Goal: Information Seeking & Learning: Learn about a topic

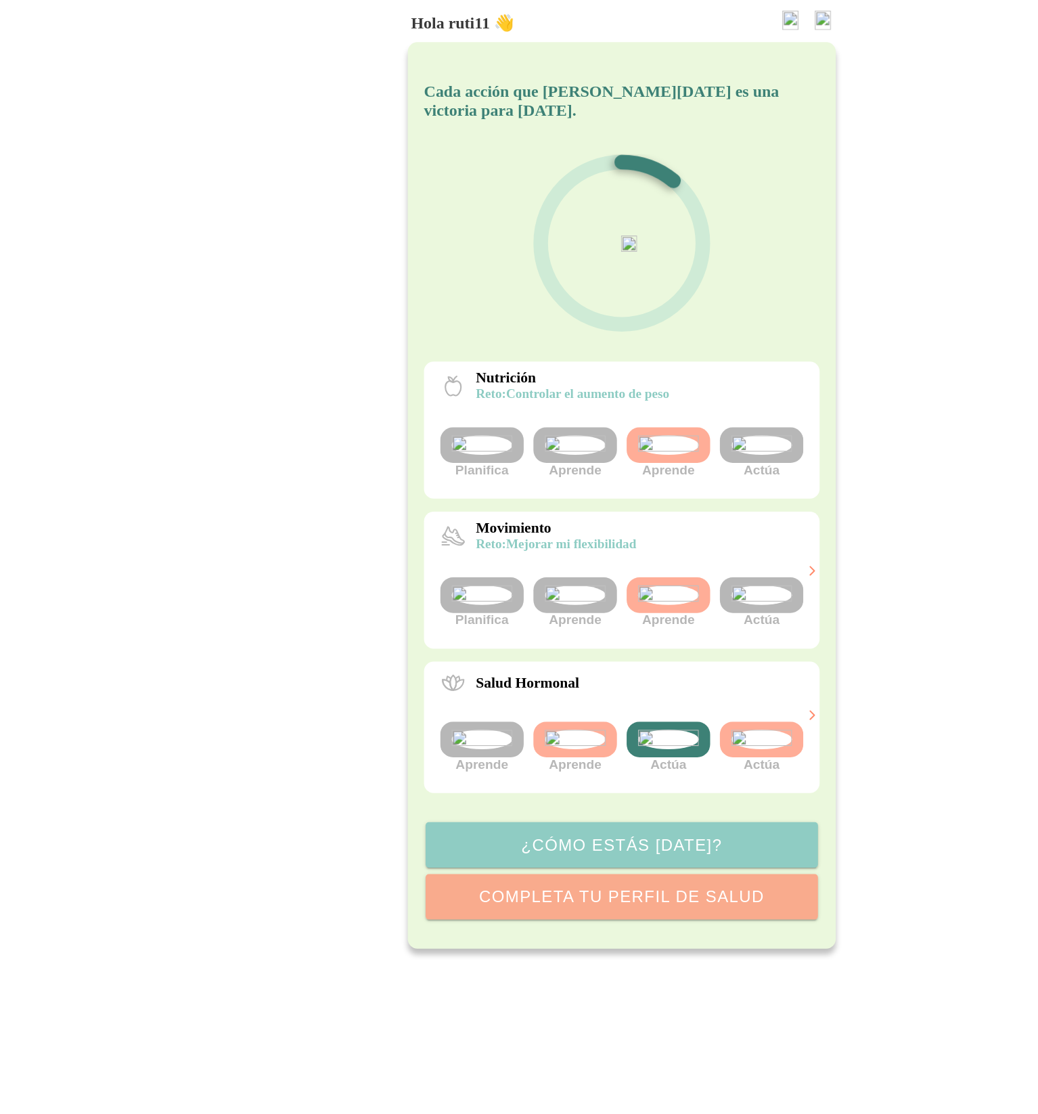
click at [629, 505] on img at bounding box center [635, 497] width 51 height 16
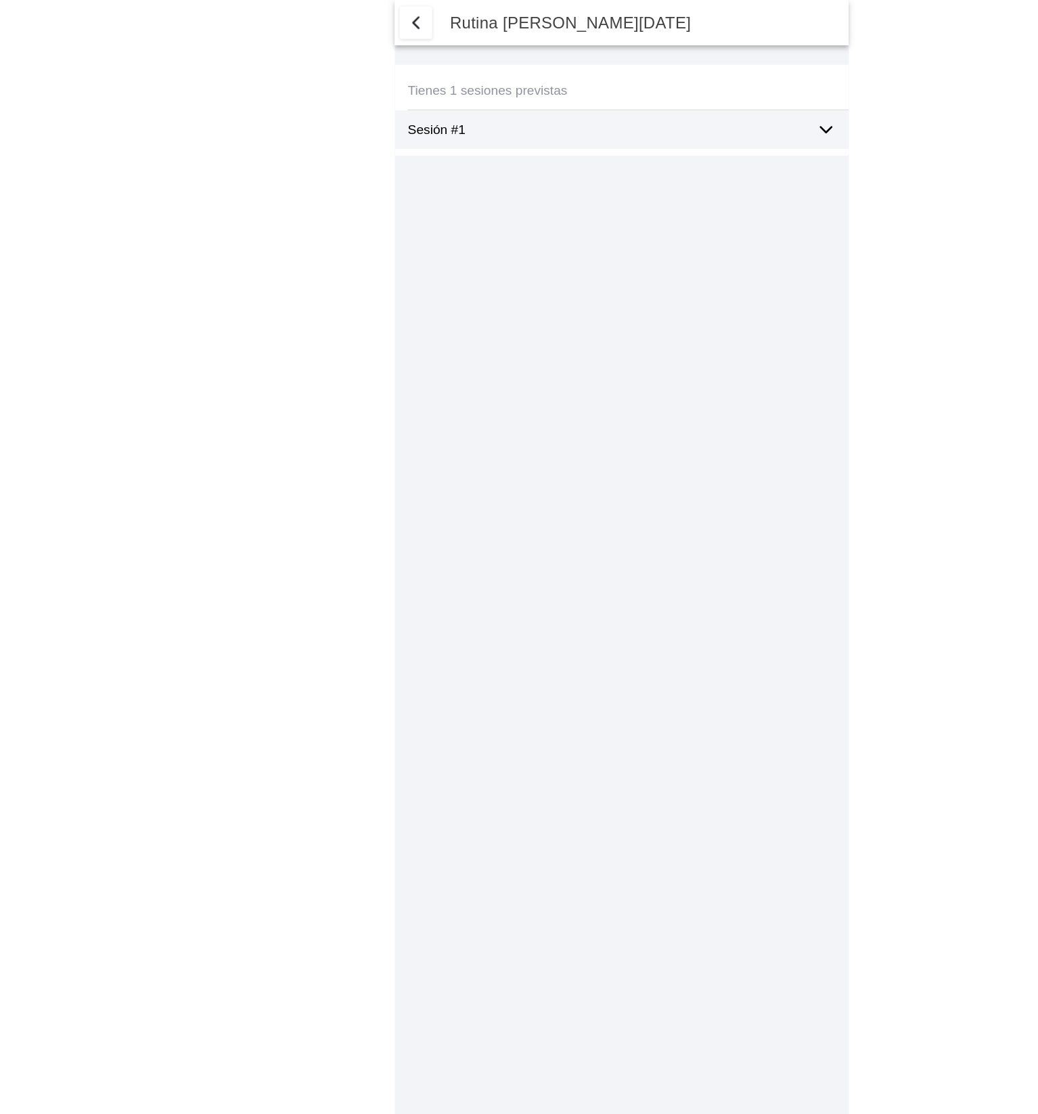
click at [681, 103] on icon at bounding box center [689, 108] width 16 height 16
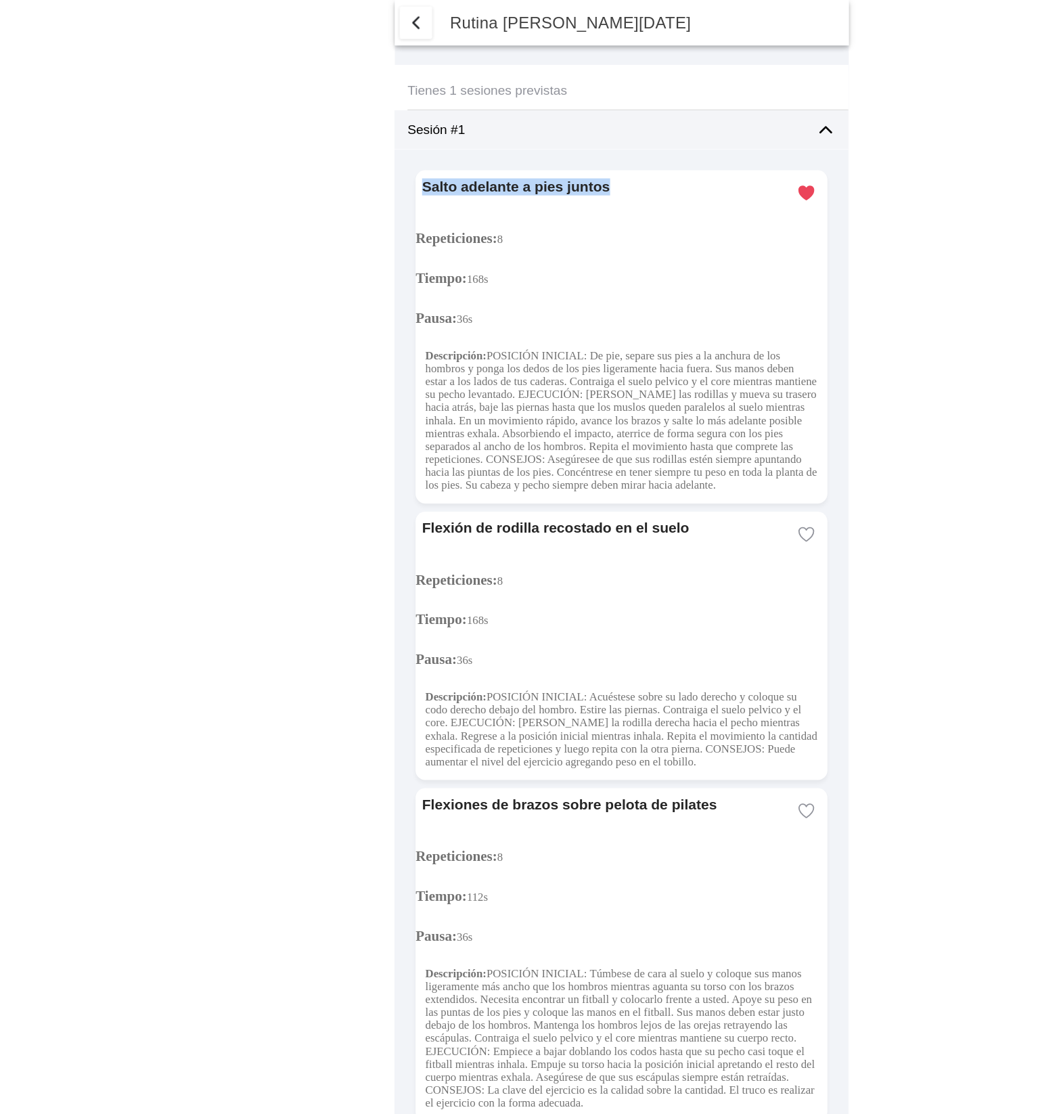
drag, startPoint x: 513, startPoint y: 158, endPoint x: 330, endPoint y: 152, distance: 183.5
copy ion-card-title "Salto adelante a pies juntos"
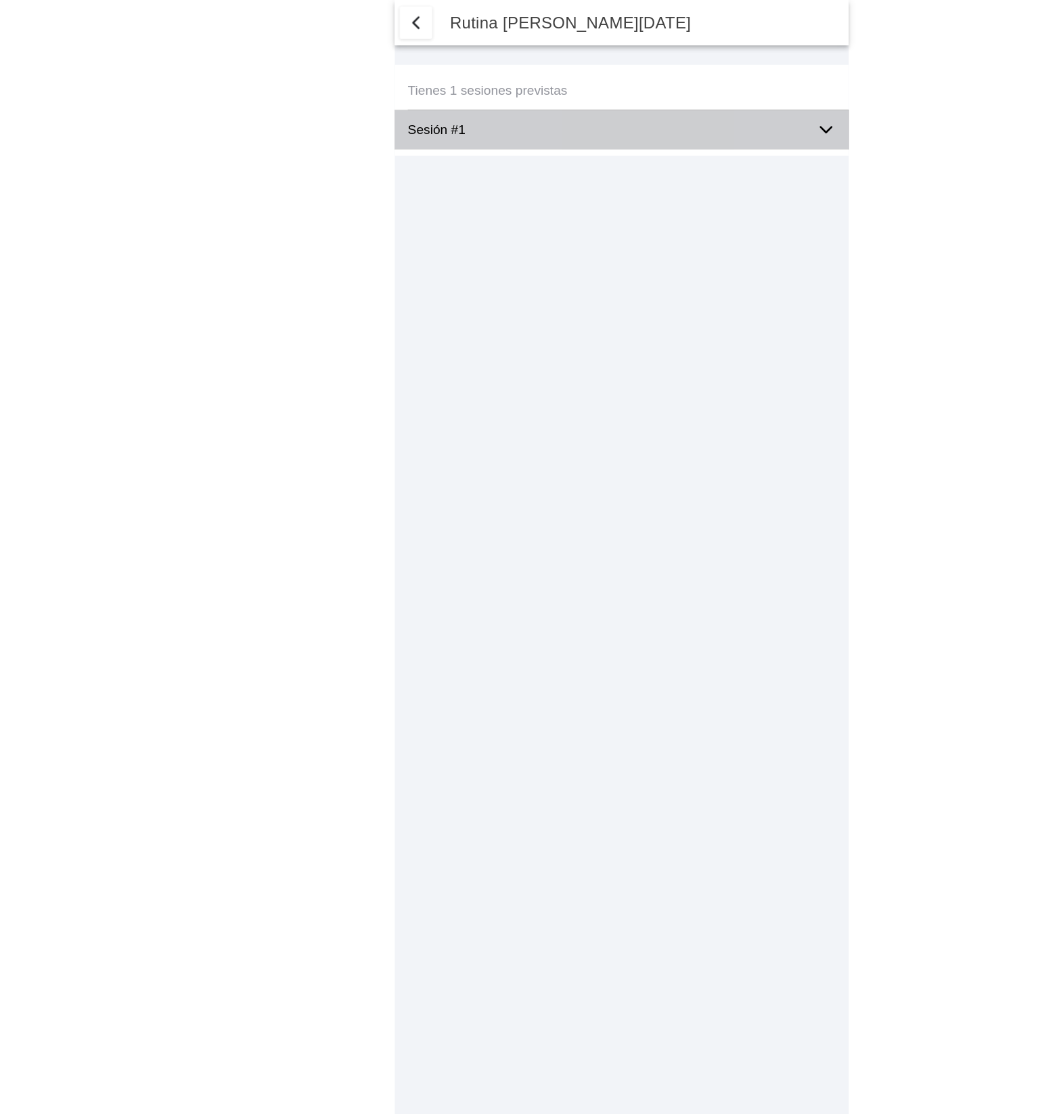
click at [695, 102] on icon at bounding box center [689, 108] width 16 height 16
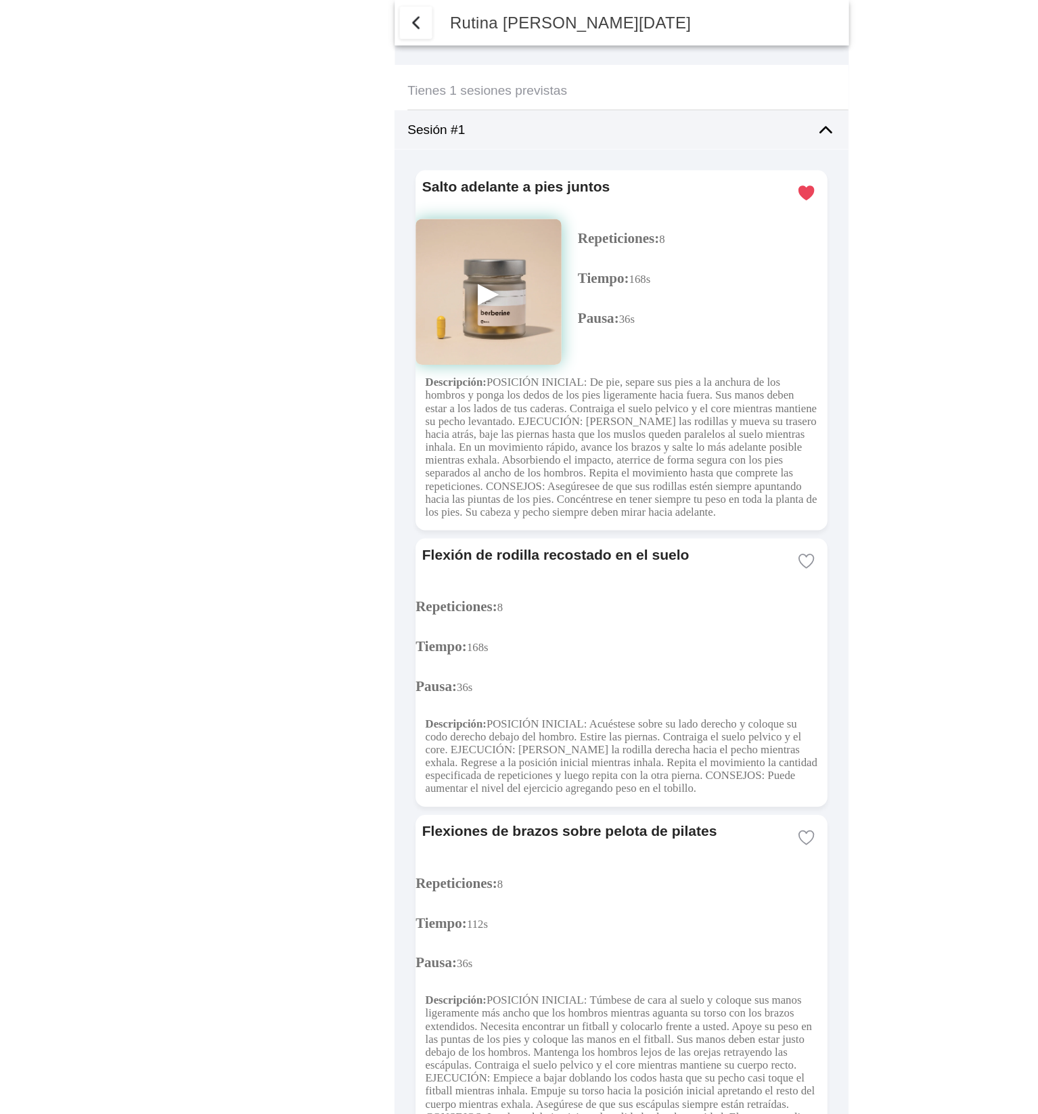
click at [408, 241] on img at bounding box center [408, 244] width 122 height 122
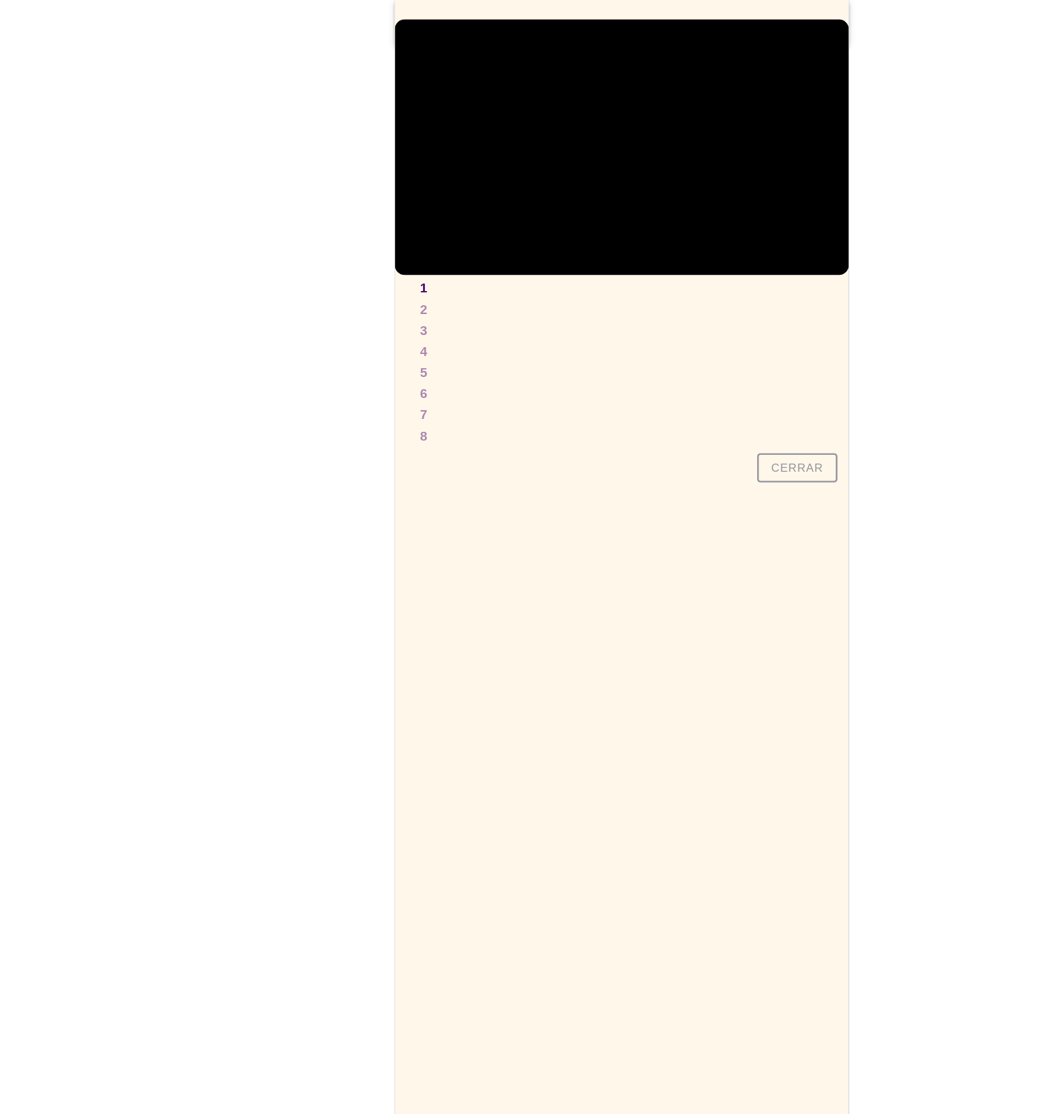
click at [0, 0] on slot "Cerrar" at bounding box center [0, 0] width 0 height 0
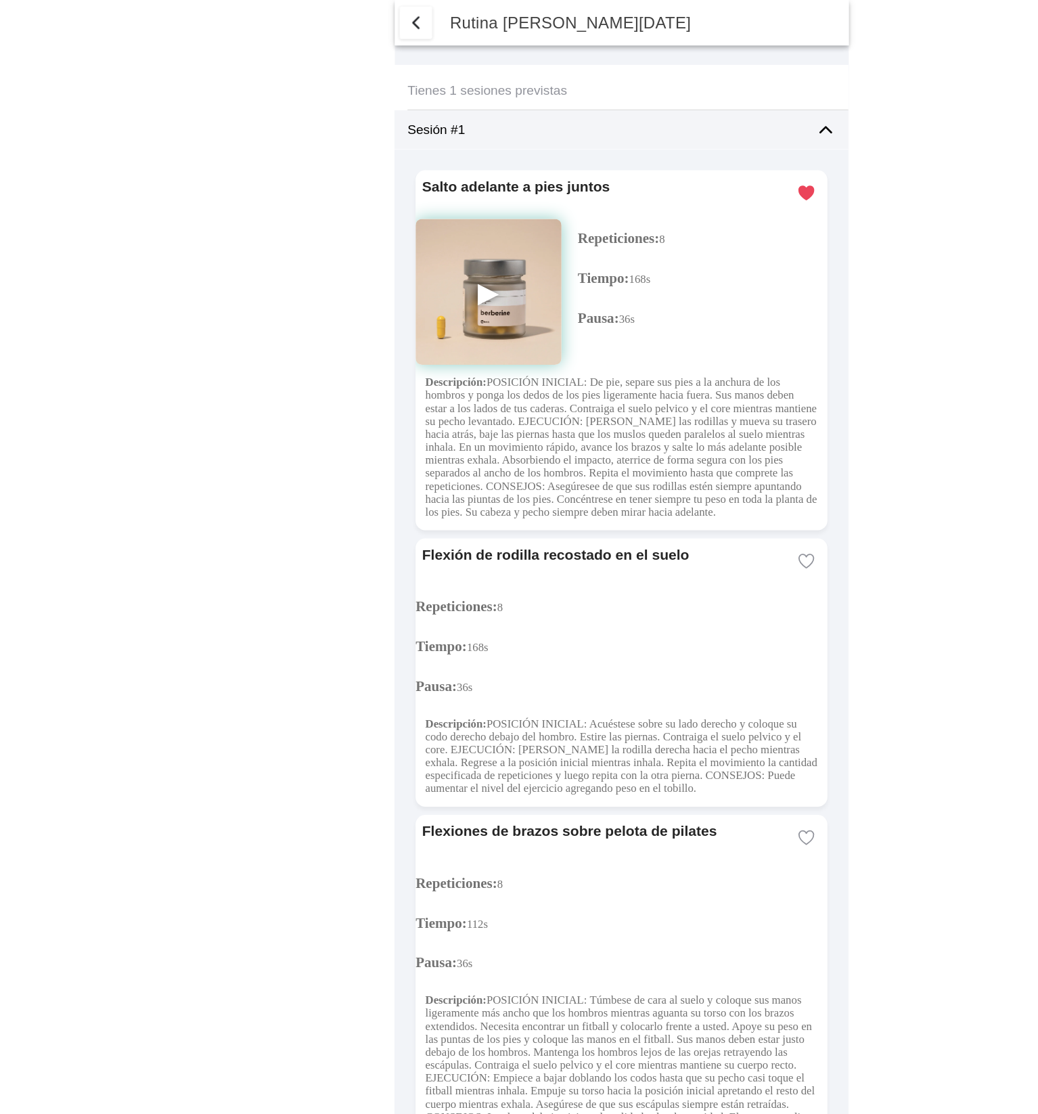
click at [405, 242] on img at bounding box center [408, 244] width 122 height 122
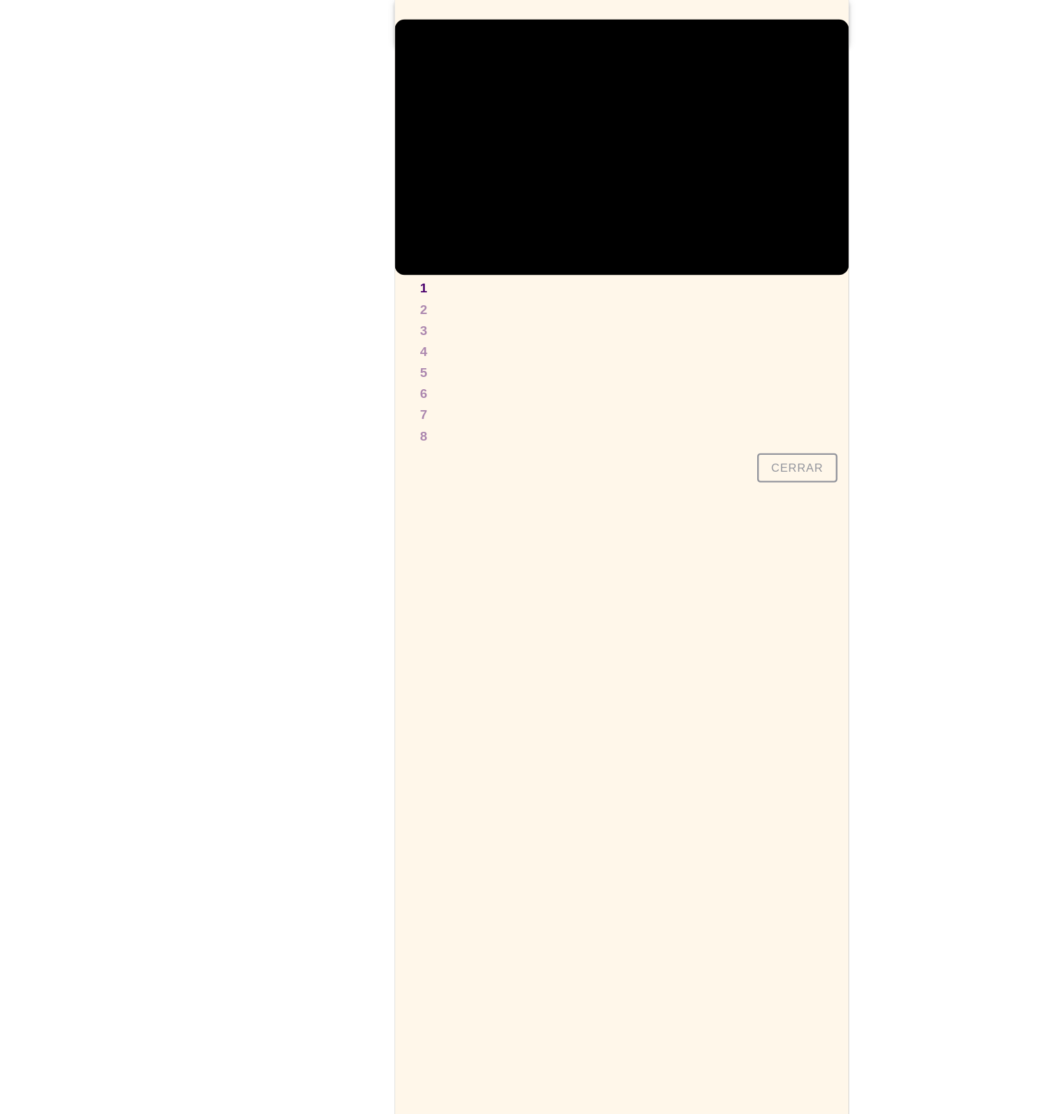
click at [0, 0] on slot "Cerrar" at bounding box center [0, 0] width 0 height 0
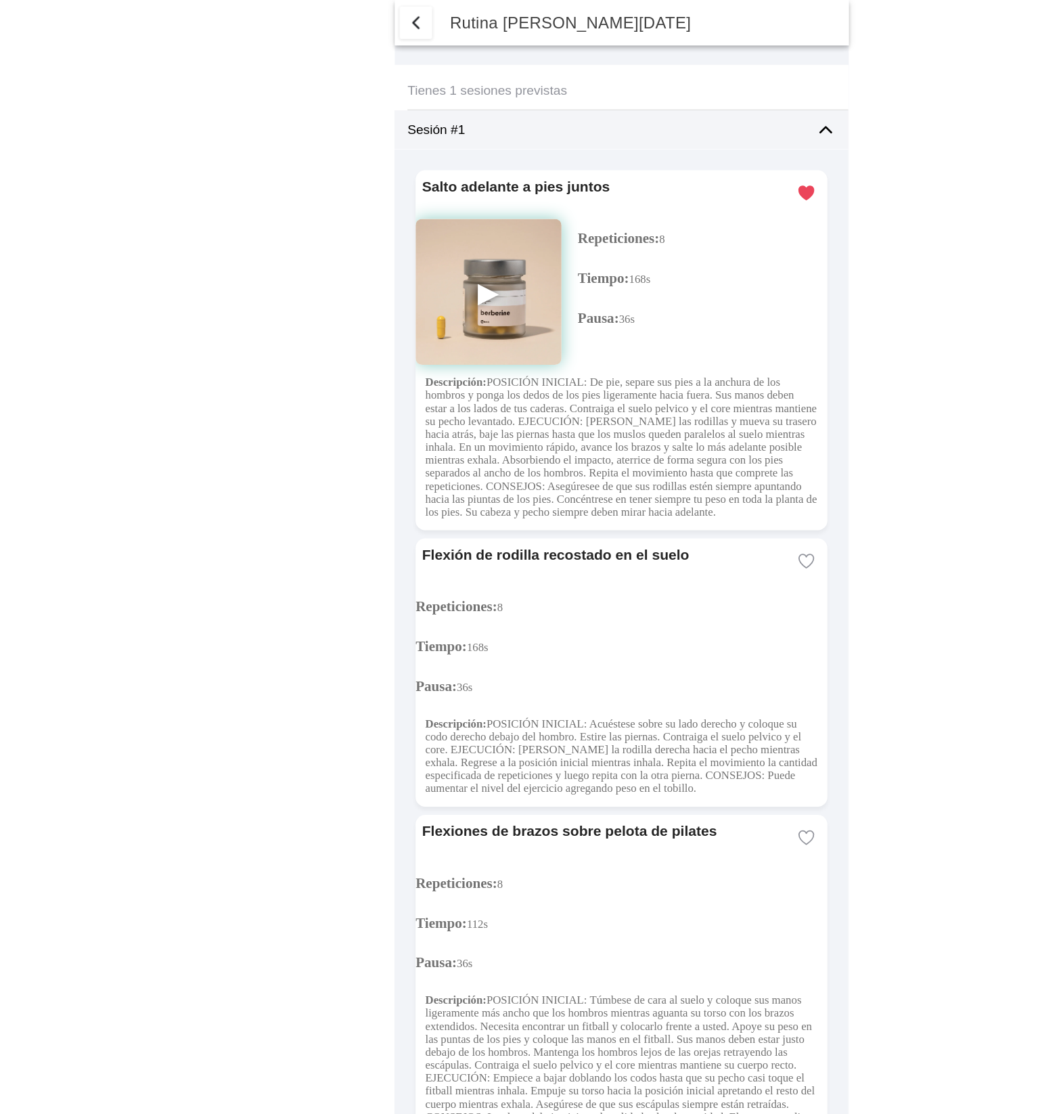
click at [407, 233] on img at bounding box center [408, 244] width 122 height 122
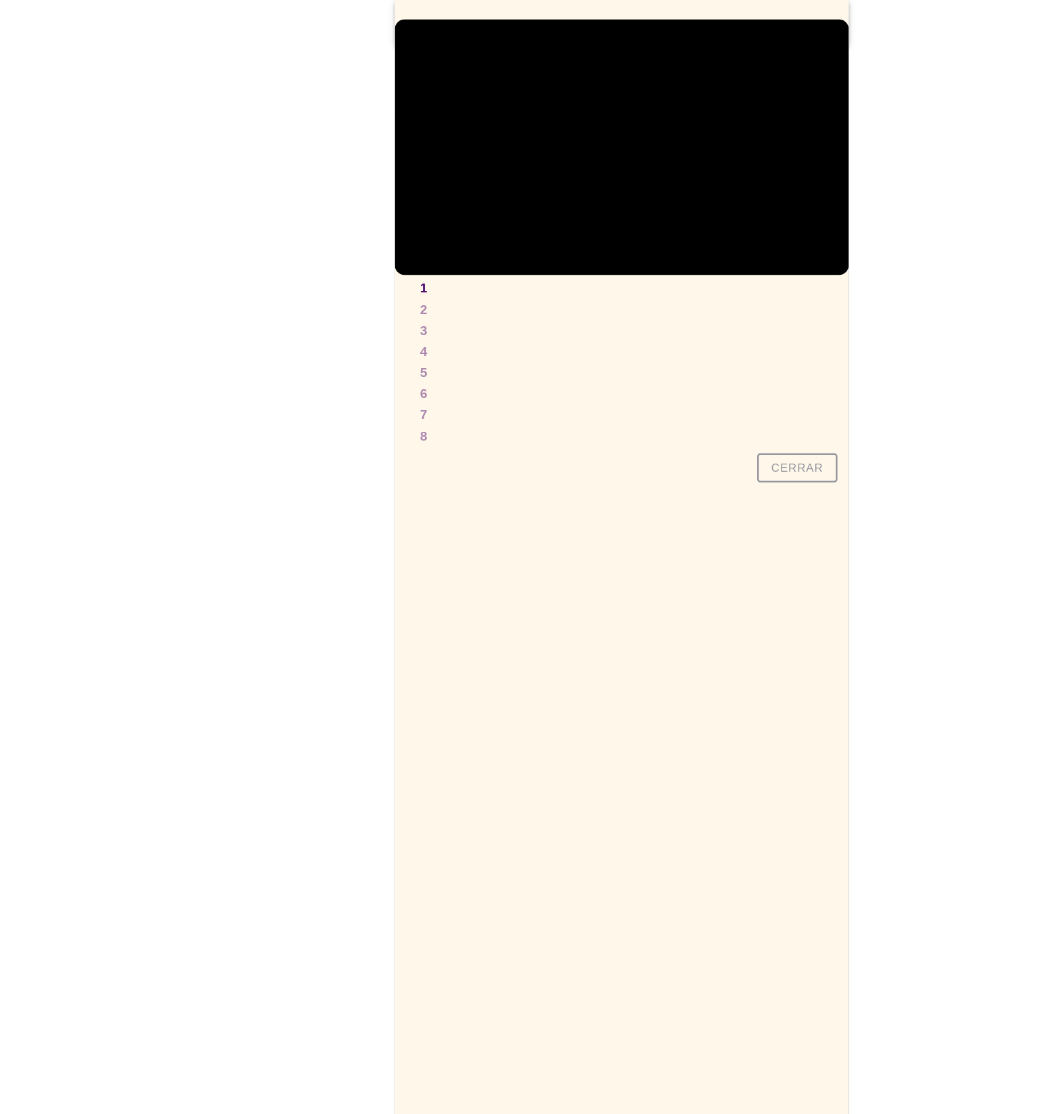
click at [0, 0] on slot "Cerrar" at bounding box center [0, 0] width 0 height 0
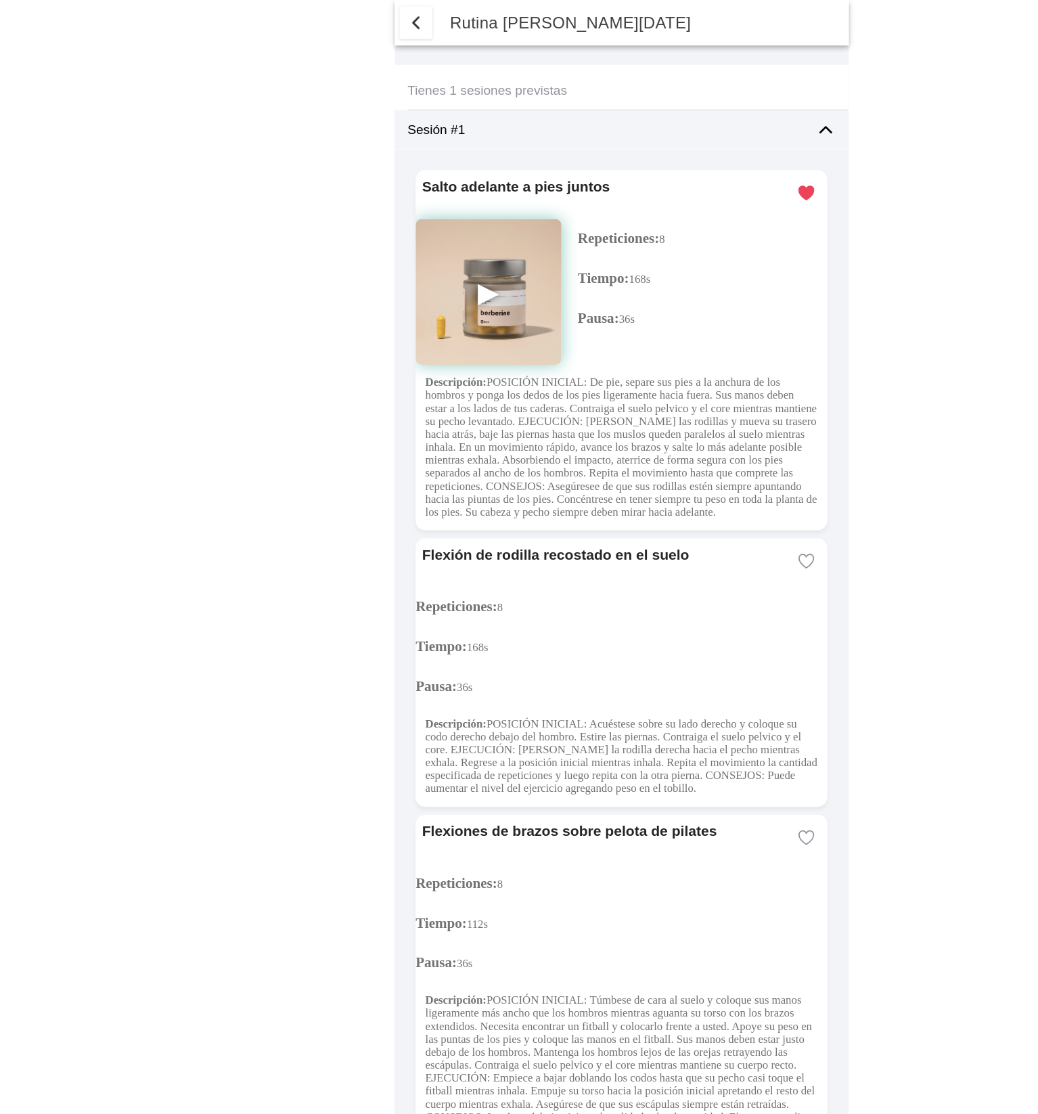
click at [407, 242] on img at bounding box center [408, 244] width 122 height 122
